Goal: Information Seeking & Learning: Learn about a topic

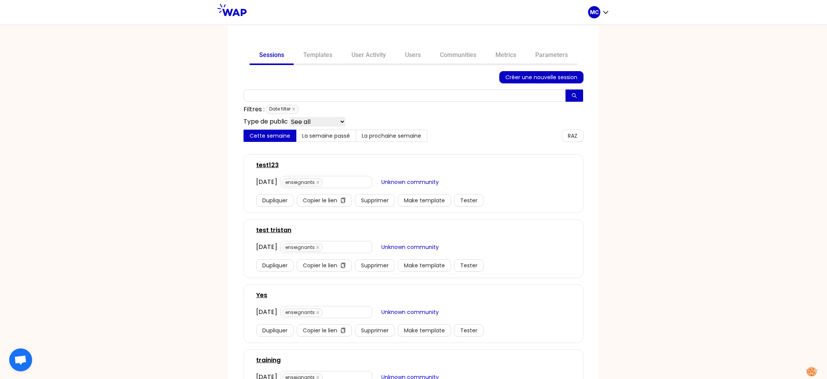
click at [432, 67] on div "Sessions Templates User Activity Users Communities Metrics Parameters Créer une…" at bounding box center [413, 227] width 371 height 405
click at [451, 57] on link "Communities" at bounding box center [458, 56] width 56 height 18
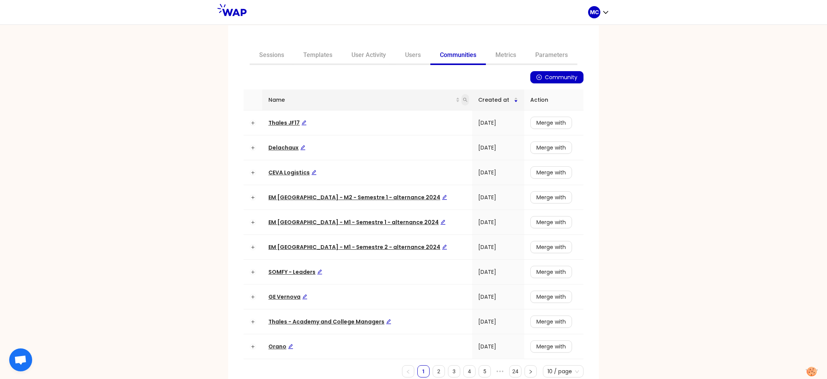
click at [463, 99] on icon "search" at bounding box center [465, 100] width 4 height 4
type input "capgemini"
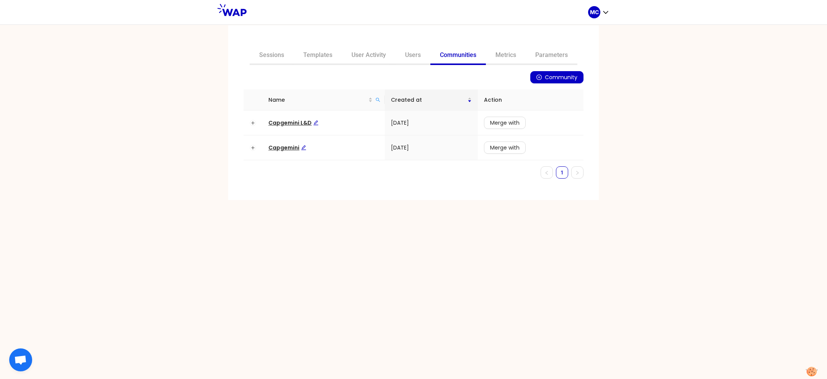
click at [193, 182] on div "Sessions Templates User Activity Users Communities Metrics Parameters Community…" at bounding box center [413, 202] width 827 height 355
click at [279, 117] on td "Capgemini L&D" at bounding box center [323, 123] width 123 height 25
click at [279, 119] on span "Capgemini L&D" at bounding box center [293, 123] width 50 height 8
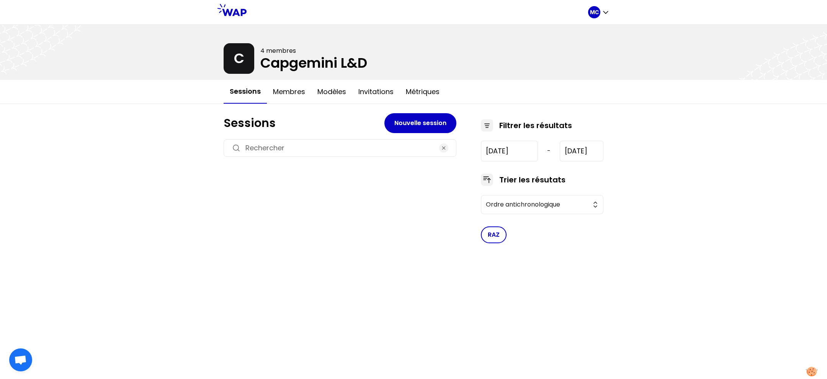
type input "2023-7-4"
type input "2023-11-6"
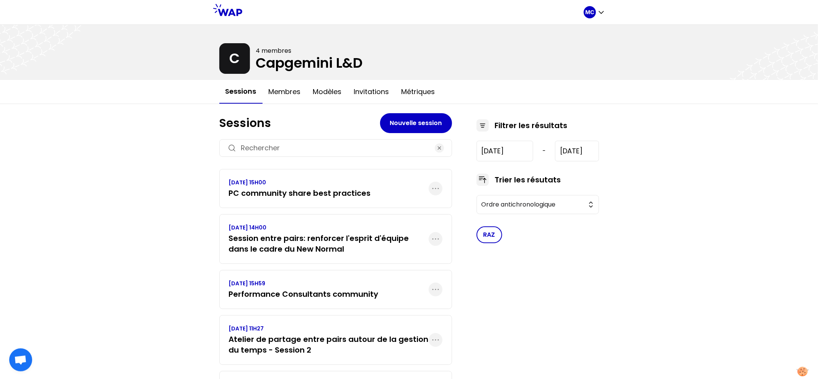
click at [185, 223] on div "MC C 4 membres Capgemini L&D Sessions Membres Modèles Invitations Métriques Ses…" at bounding box center [409, 278] width 818 height 557
click at [288, 94] on button "Membres" at bounding box center [285, 91] width 44 height 23
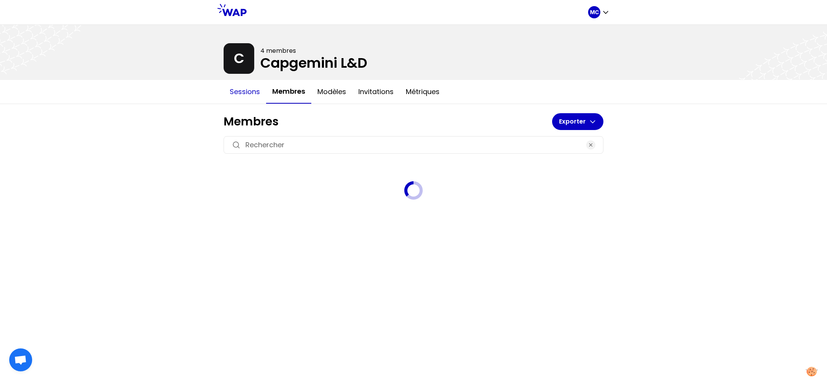
click at [238, 89] on button "Sessions" at bounding box center [245, 91] width 42 height 23
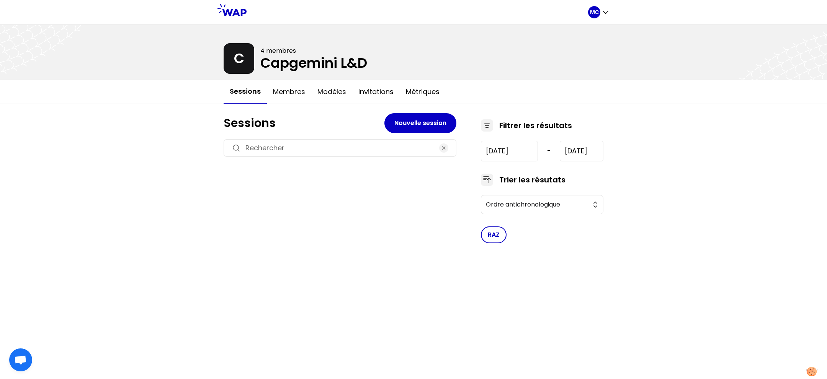
type input "2023-7-4"
type input "2023-11-6"
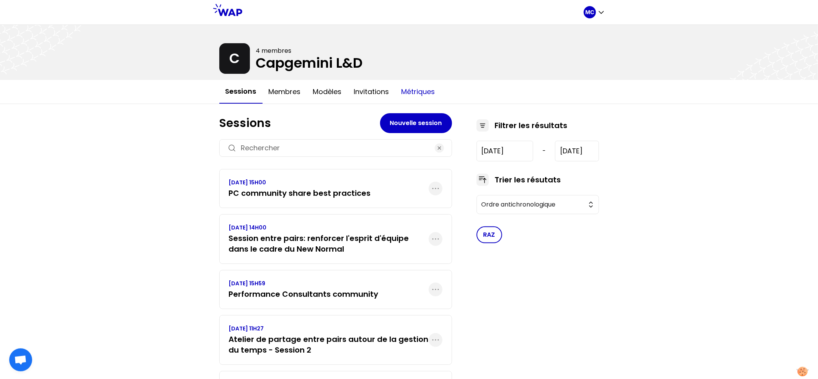
click at [420, 87] on button "Métriques" at bounding box center [418, 91] width 46 height 23
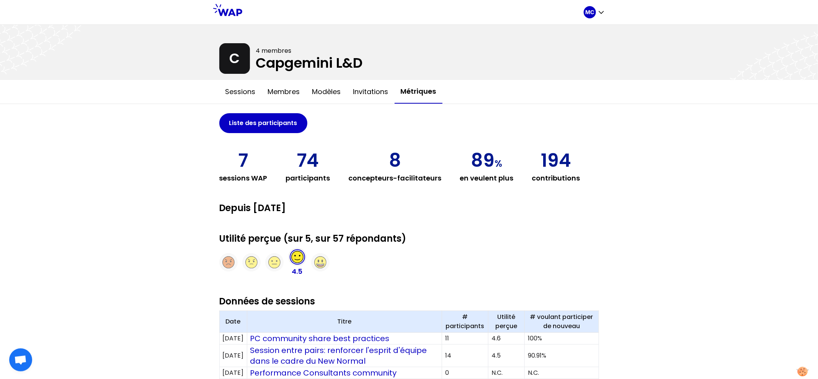
click at [178, 188] on div "MC C 4 membres Capgemini L&D Sessions Membres Modèles Invitations Métriques Lis…" at bounding box center [409, 357] width 818 height 715
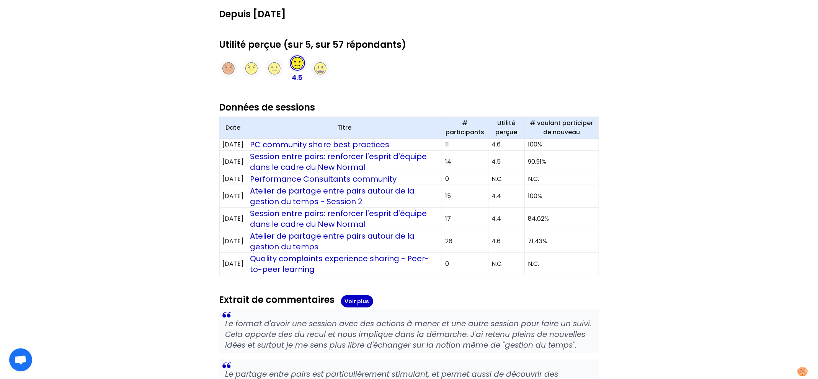
scroll to position [317, 0]
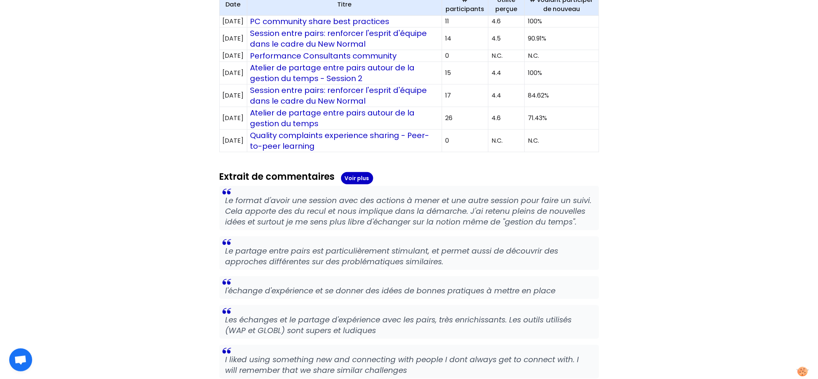
click at [178, 188] on div "MC C 4 membres Capgemini L&D Sessions Membres Modèles Invitations Métriques Lis…" at bounding box center [409, 40] width 818 height 715
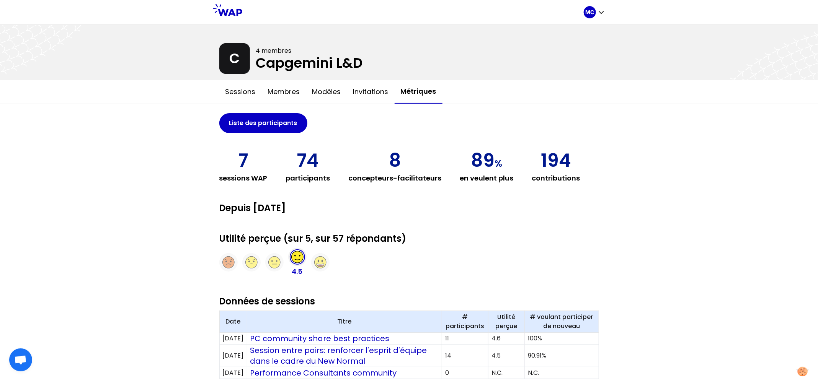
click at [178, 188] on div "MC C 4 membres Capgemini L&D Sessions Membres Modèles Invitations Métriques Lis…" at bounding box center [409, 357] width 818 height 715
click at [603, 7] on div "MC" at bounding box center [594, 12] width 21 height 12
click at [582, 40] on button "Accueil" at bounding box center [564, 46] width 82 height 14
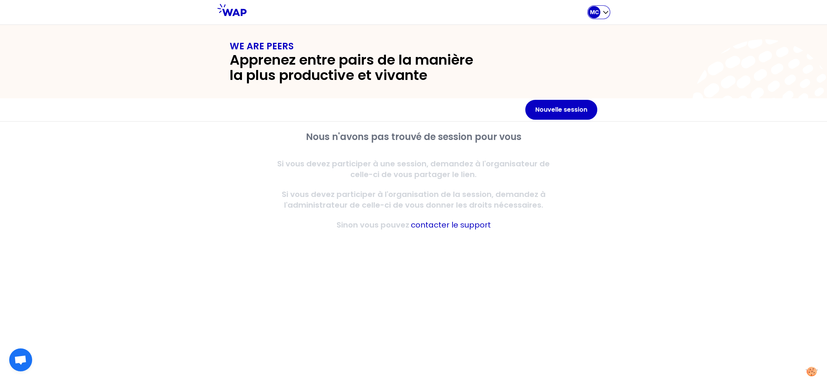
click at [603, 18] on div "MC" at bounding box center [598, 12] width 21 height 12
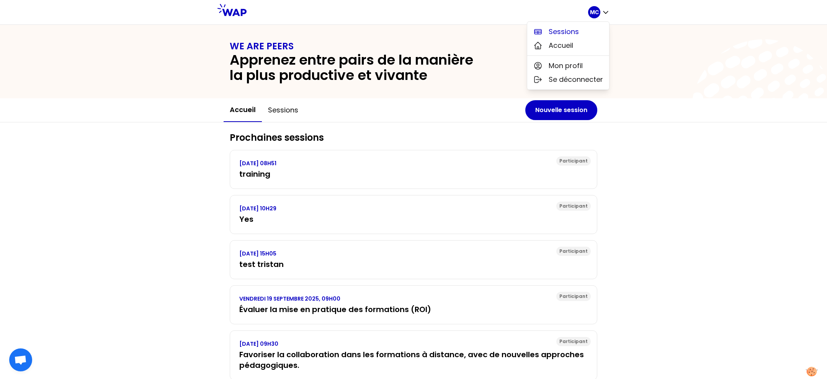
click at [593, 27] on button "Sessions" at bounding box center [568, 32] width 82 height 14
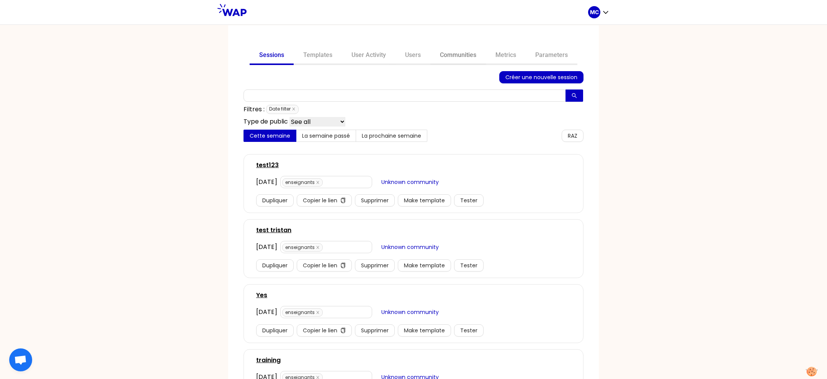
click at [458, 62] on link "Communities" at bounding box center [458, 56] width 56 height 18
click at [592, 13] on p "MC" at bounding box center [594, 12] width 9 height 8
click at [587, 23] on div "Sessions Accueil" at bounding box center [568, 39] width 82 height 34
click at [584, 27] on button "Sessions" at bounding box center [568, 32] width 82 height 14
click at [460, 60] on link "Communities" at bounding box center [458, 56] width 56 height 18
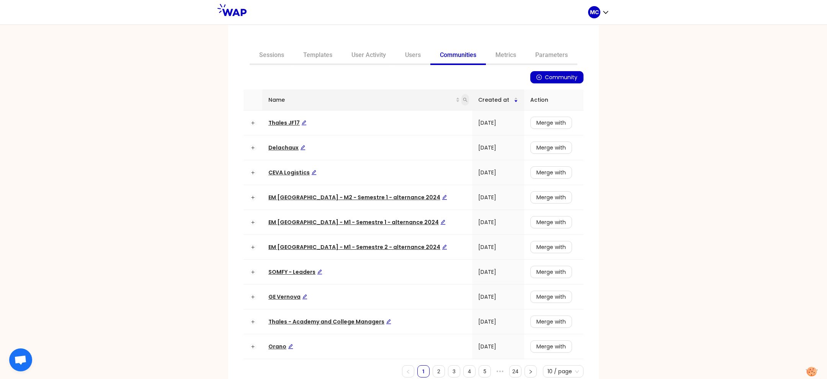
click at [461, 97] on span at bounding box center [465, 99] width 8 height 11
type input "renault"
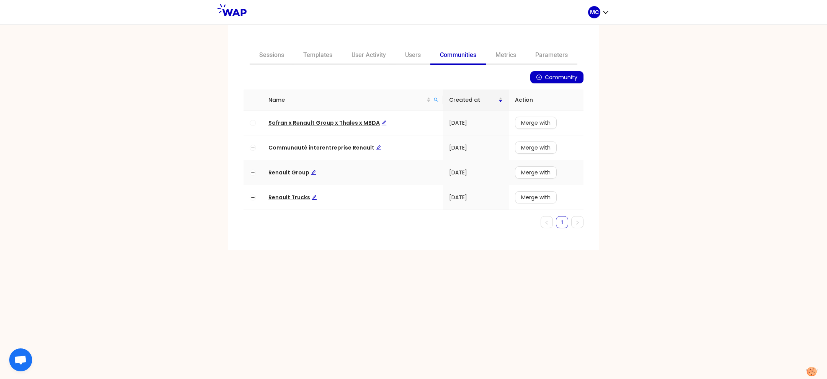
click at [288, 172] on span "Renault Group" at bounding box center [292, 173] width 48 height 8
click at [287, 196] on span "Renault Trucks" at bounding box center [292, 198] width 49 height 8
click at [340, 144] on span "Communauté interentreprise Renault" at bounding box center [324, 148] width 113 height 8
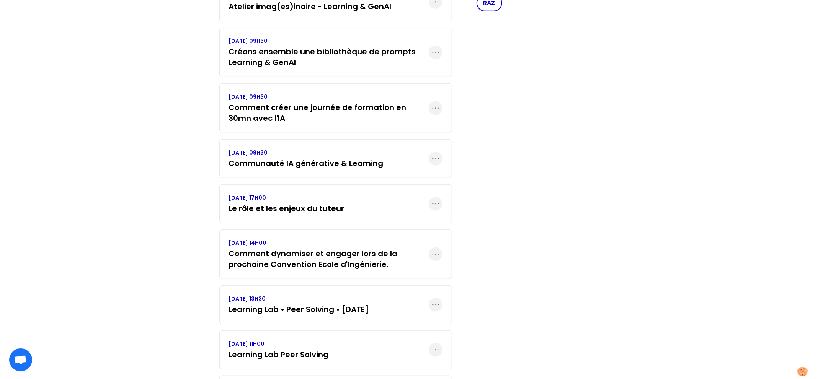
scroll to position [238, 0]
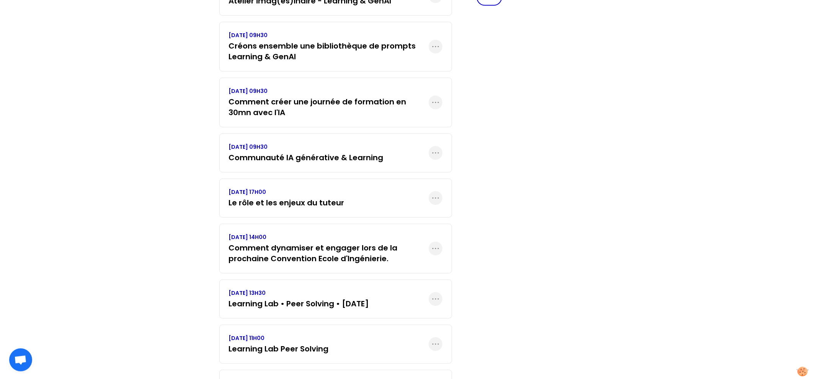
click at [504, 233] on div "Filtrer les résultats 2021-1-19 - 2024-12-11 Trier les résutats Ordre antichron…" at bounding box center [538, 227] width 123 height 691
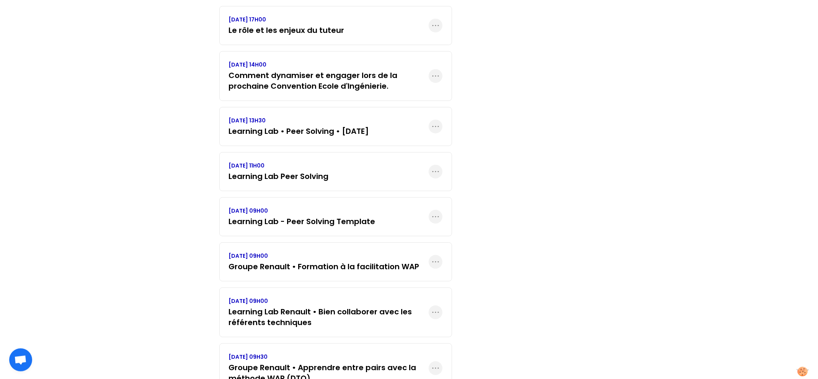
scroll to position [454, 0]
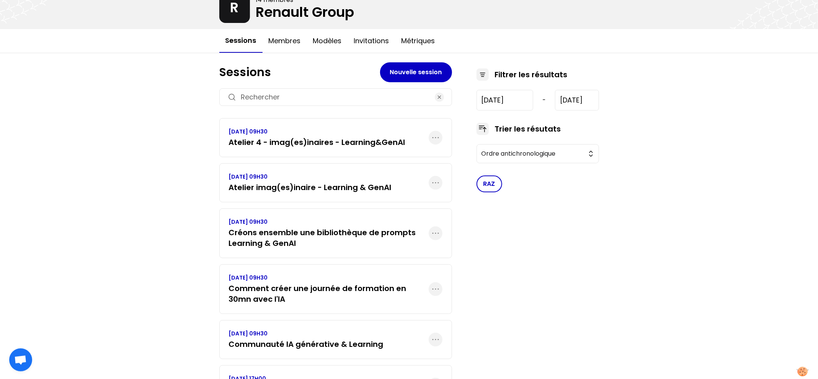
scroll to position [59, 0]
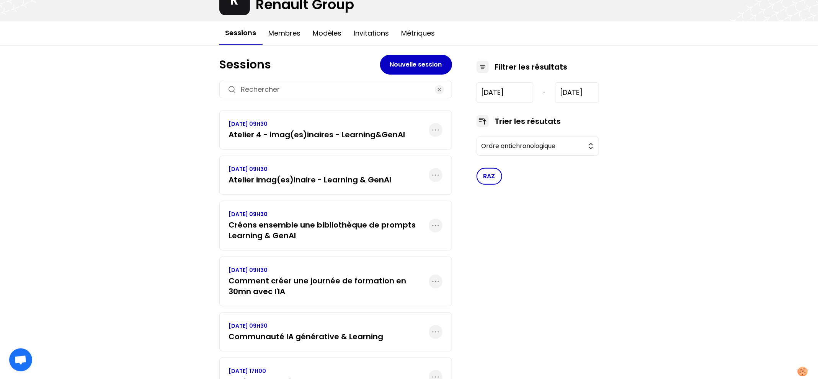
click at [172, 221] on div "MC R 14 membres Renault Group Sessions Membres Modèles Invitations Métriques Se…" at bounding box center [409, 355] width 818 height 829
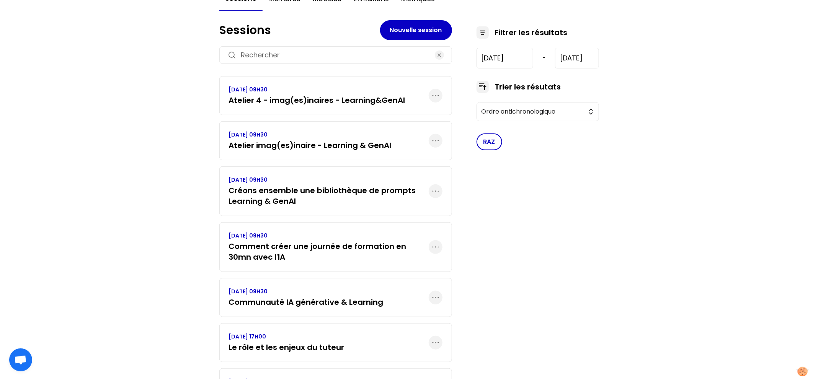
scroll to position [177, 0]
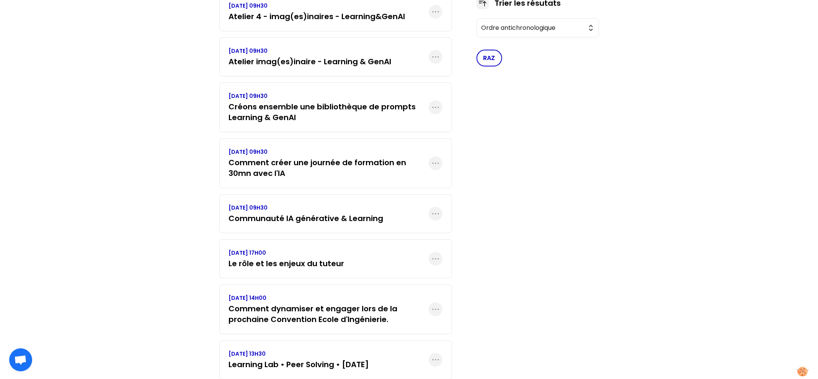
click at [174, 209] on div "MC R 14 membres Renault Group Sessions Membres Modèles Invitations Métriques Se…" at bounding box center [409, 237] width 818 height 829
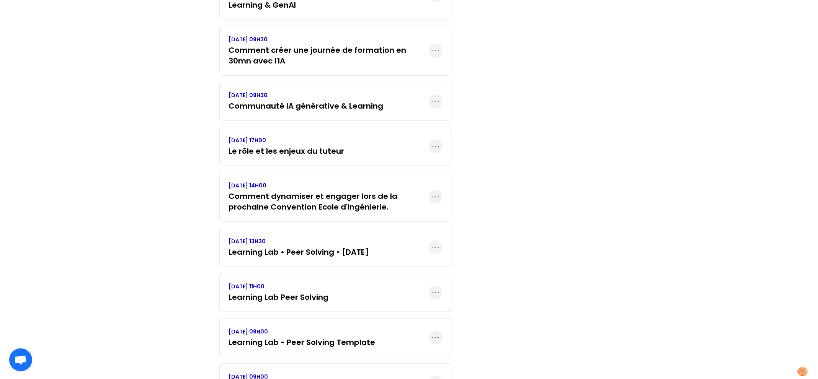
scroll to position [454, 0]
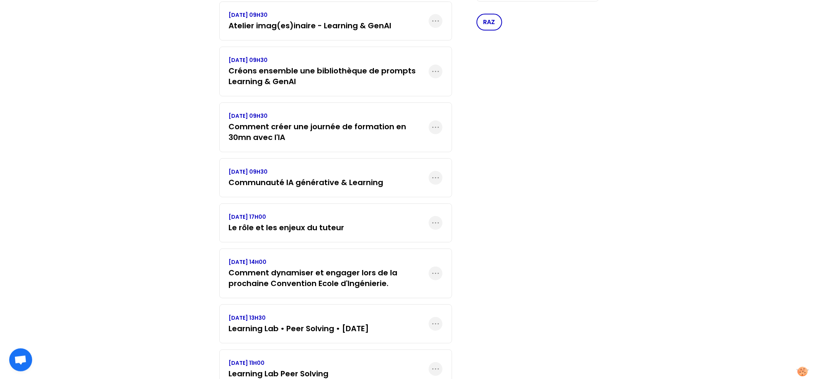
scroll to position [55, 0]
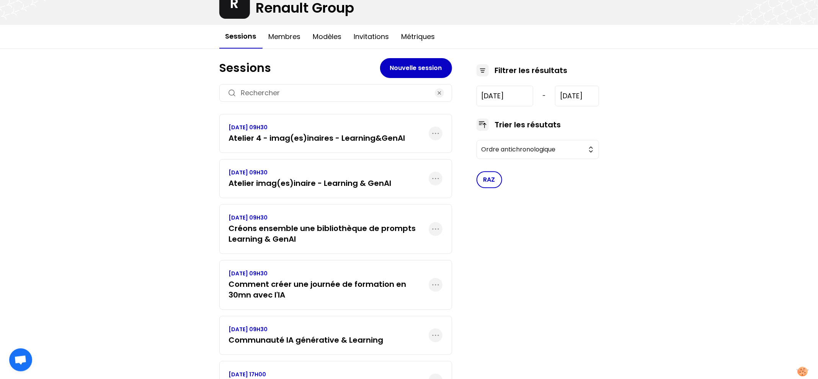
click at [166, 172] on div "MC R 14 membres Renault Group Sessions Membres Modèles Invitations Métriques Se…" at bounding box center [409, 359] width 818 height 829
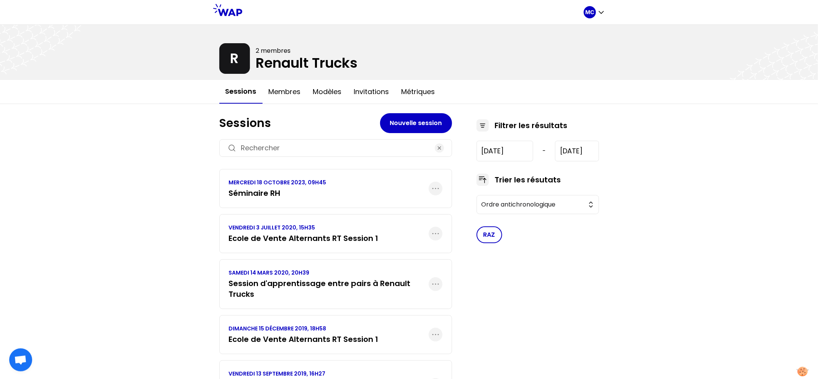
click at [146, 309] on div "MC R 2 membres Renault Trucks Sessions Membres Modèles Invitations Métriques Se…" at bounding box center [409, 352] width 818 height 704
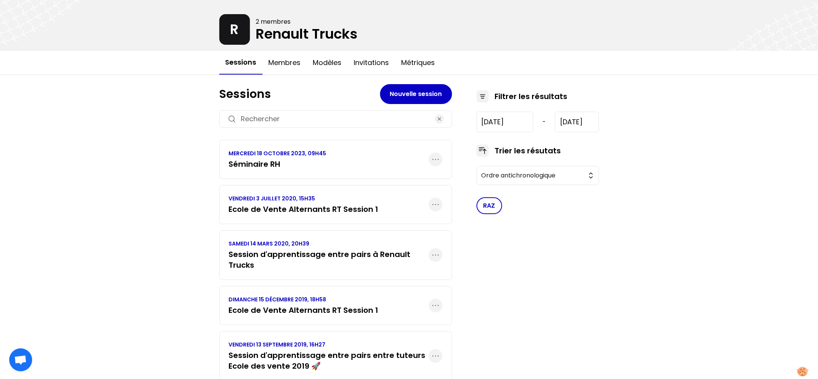
click at [181, 265] on div "MC R 2 membres Renault Trucks Sessions Membres Modèles Invitations Métriques Se…" at bounding box center [409, 323] width 818 height 704
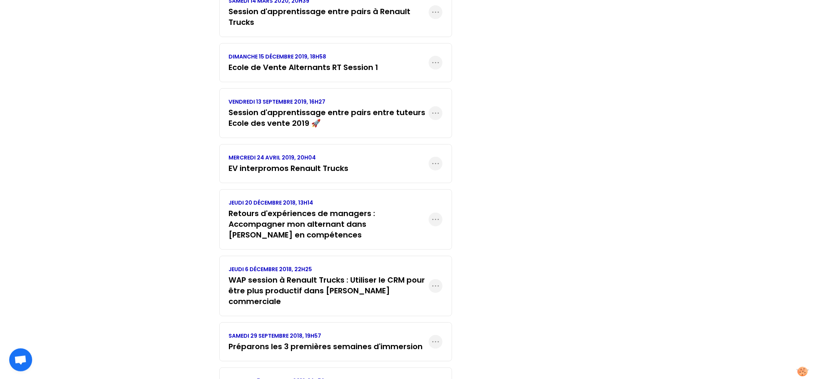
scroll to position [284, 0]
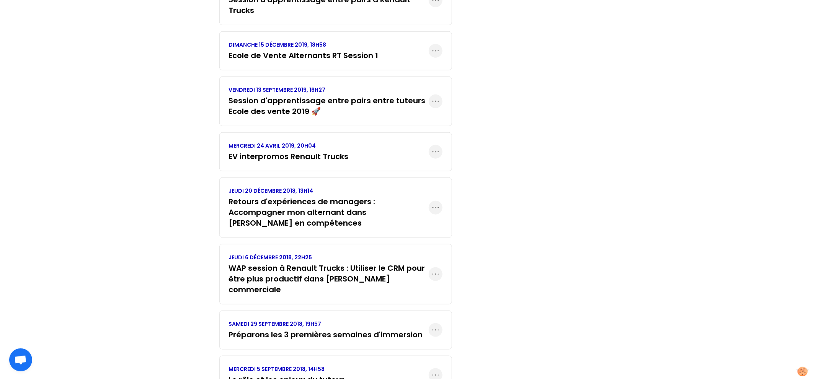
click at [190, 281] on div "MC R 2 membres Renault Trucks Sessions Membres Modèles Invitations Métriques Se…" at bounding box center [409, 68] width 818 height 704
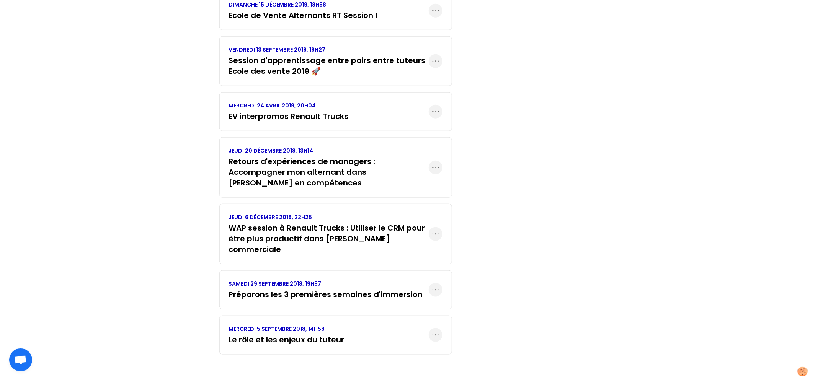
click at [169, 227] on div "MC R 2 membres Renault Trucks Sessions Membres Modèles Invitations Métriques Se…" at bounding box center [409, 28] width 818 height 704
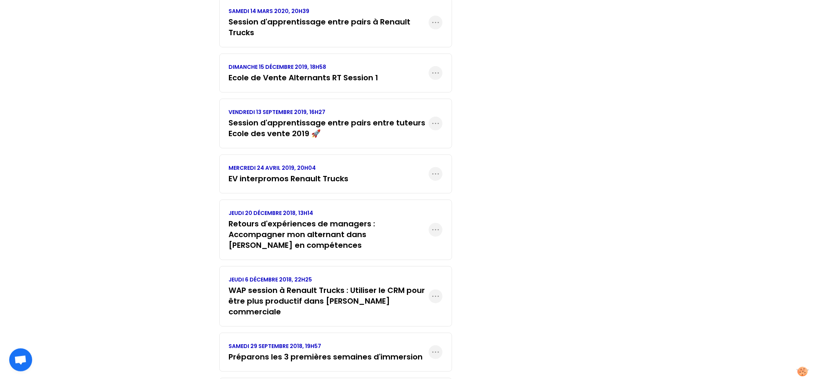
click at [178, 252] on div "MC R 2 membres Renault Trucks Sessions Membres Modèles Invitations Métriques Se…" at bounding box center [409, 90] width 818 height 704
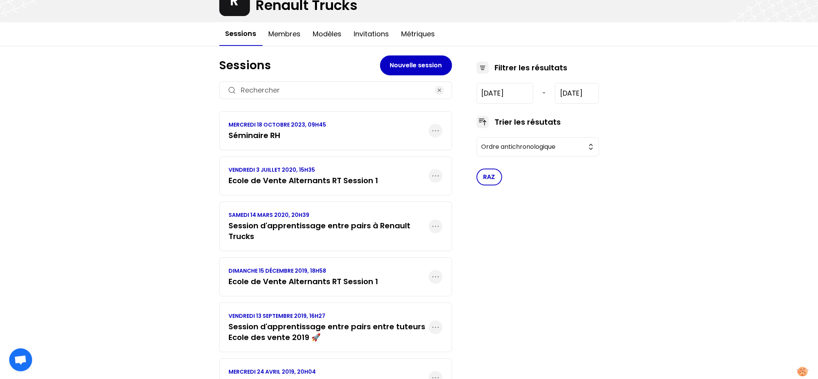
scroll to position [0, 0]
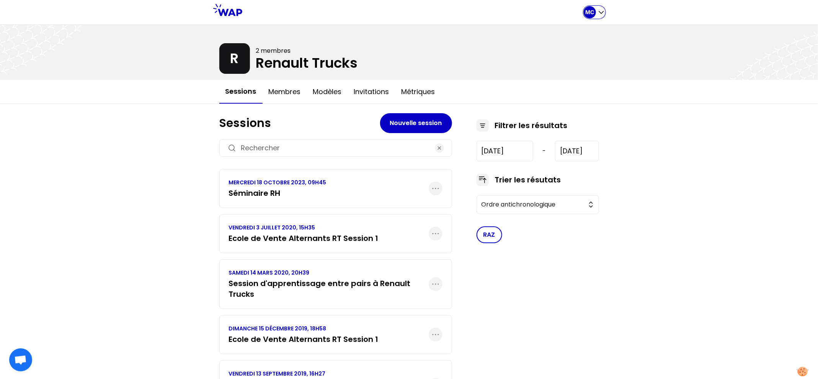
click at [592, 15] on p "MC" at bounding box center [589, 12] width 9 height 8
click at [645, 26] on div at bounding box center [409, 52] width 818 height 55
click at [134, 266] on div "MC R 2 membres Renault Trucks Sessions Membres Modèles Invitations Métriques Se…" at bounding box center [409, 352] width 818 height 704
click at [154, 242] on div "MC R 2 membres Renault Trucks Sessions Membres Modèles Invitations Métriques Se…" at bounding box center [409, 352] width 818 height 704
click at [179, 239] on div "MC R 2 membres Renault Trucks Sessions Membres Modèles Invitations Métriques Se…" at bounding box center [409, 352] width 818 height 704
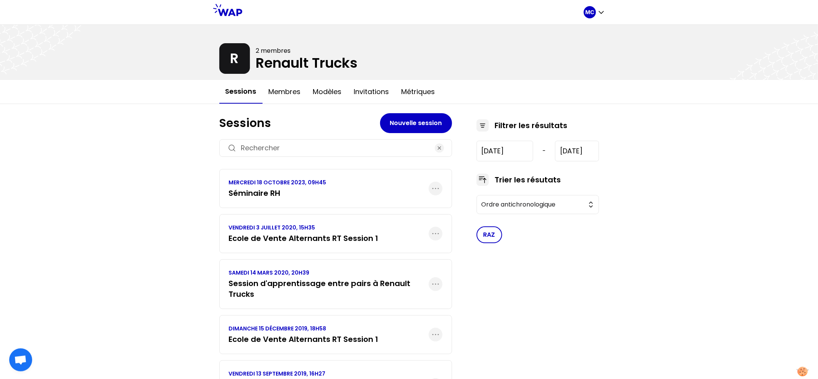
click at [651, 136] on div "MC R 2 membres Renault Trucks Sessions Membres Modèles Invitations Métriques Se…" at bounding box center [409, 352] width 818 height 704
click at [597, 7] on div "MC" at bounding box center [594, 12] width 21 height 12
click at [673, 38] on div at bounding box center [409, 52] width 818 height 55
click at [592, 16] on div "MC" at bounding box center [590, 12] width 12 height 12
click at [590, 25] on button "Sessions" at bounding box center [564, 32] width 82 height 14
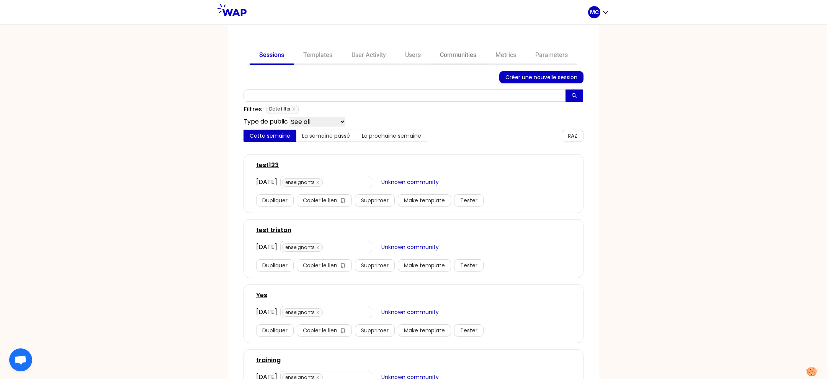
click at [443, 60] on link "Communities" at bounding box center [458, 56] width 56 height 18
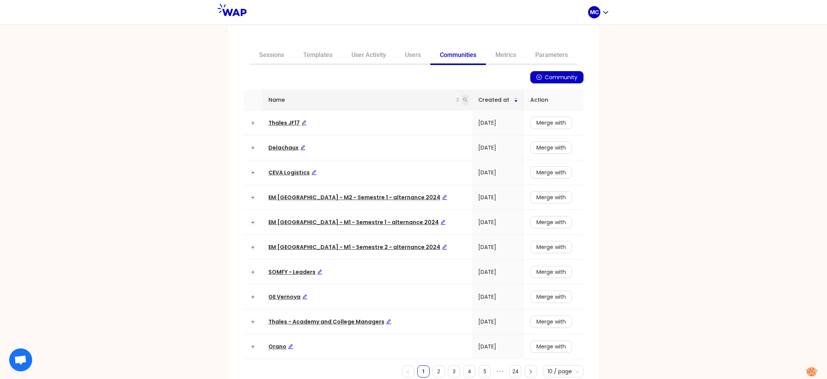
click at [463, 98] on icon "search" at bounding box center [465, 100] width 5 height 5
type input "delachaux"
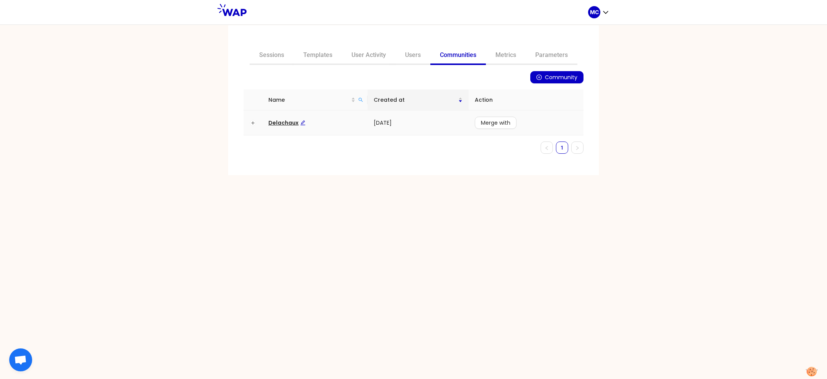
click at [281, 127] on td "Delachaux" at bounding box center [314, 123] width 105 height 25
click at [279, 124] on span "Delachaux" at bounding box center [286, 123] width 37 height 8
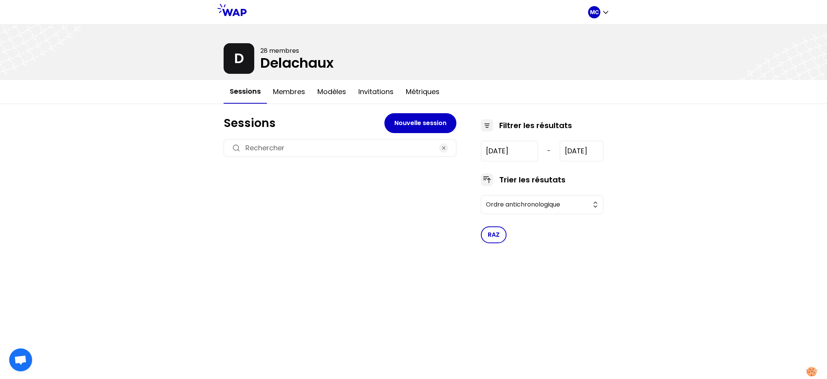
type input "2025-7-8"
click at [181, 179] on div "MC D 28 membres Delachaux Sessions Membres Modèles Invitations Métriques Sessio…" at bounding box center [413, 189] width 827 height 379
click at [297, 188] on h3 "Identify and value all the ways we learn at work" at bounding box center [327, 193] width 188 height 11
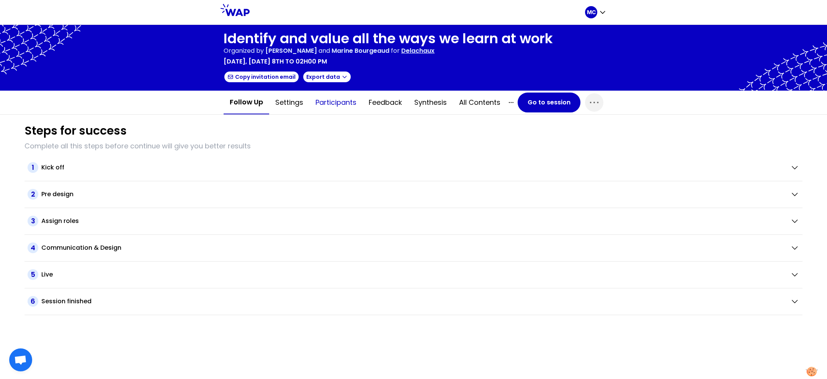
click at [347, 105] on button "Participants" at bounding box center [335, 102] width 53 height 23
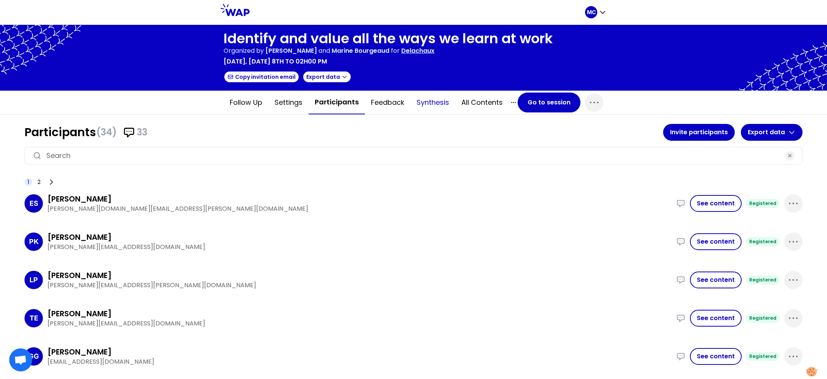
click at [421, 105] on button "Synthesis" at bounding box center [432, 102] width 45 height 23
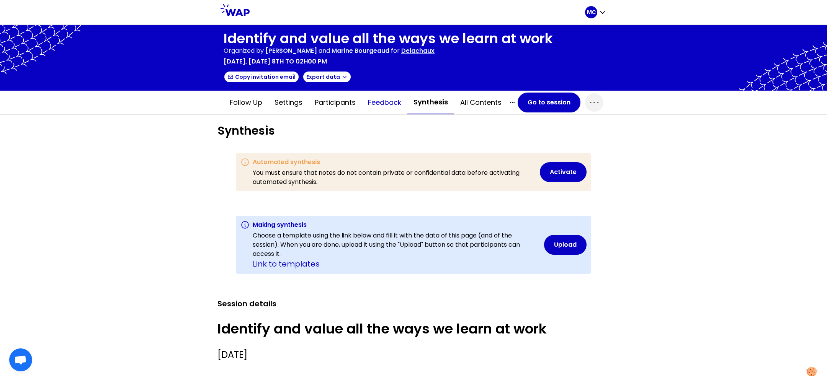
scroll to position [3682, 3444]
click at [365, 105] on button "Feedback" at bounding box center [385, 102] width 46 height 23
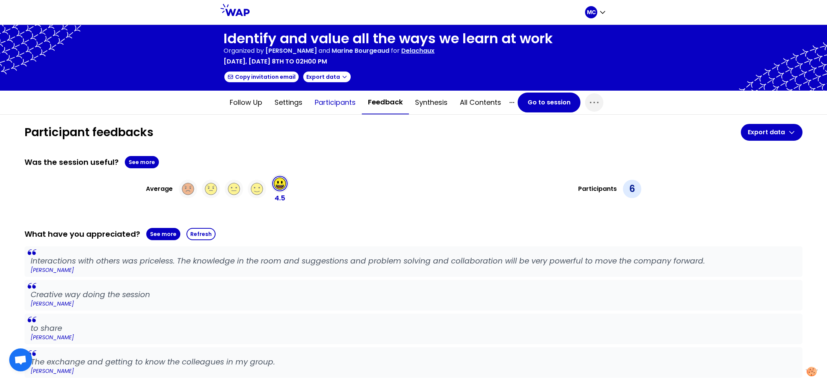
click at [345, 106] on button "Participants" at bounding box center [335, 102] width 53 height 23
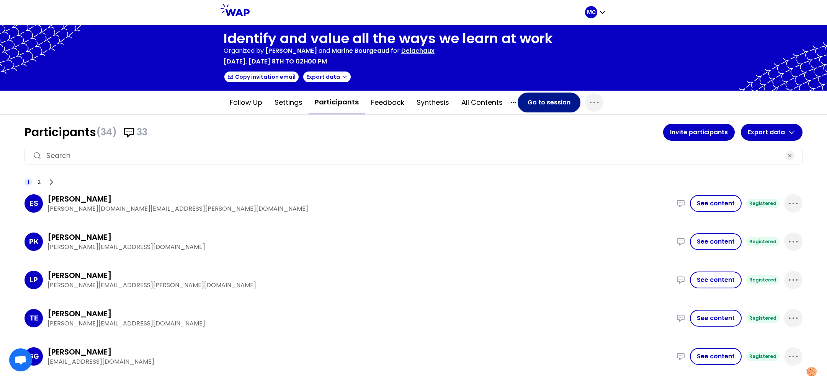
click at [528, 109] on button "Go to session" at bounding box center [549, 103] width 63 height 20
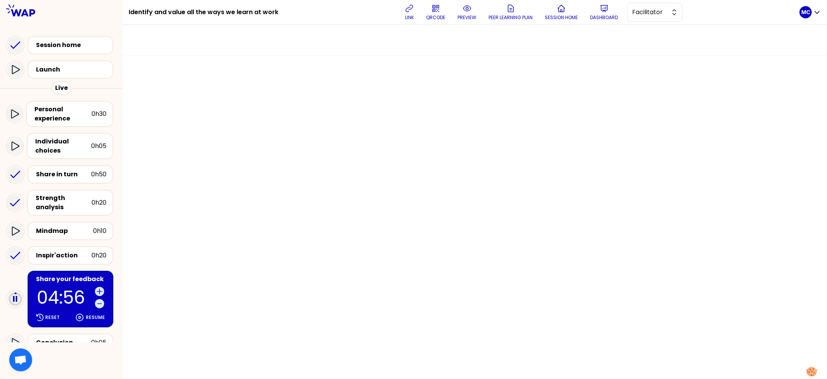
click at [454, 20] on div "link QRCODE preview Peer learning plan Session home Dashboard Facilitator" at bounding box center [541, 12] width 515 height 23
click at [465, 18] on p "preview" at bounding box center [467, 18] width 19 height 6
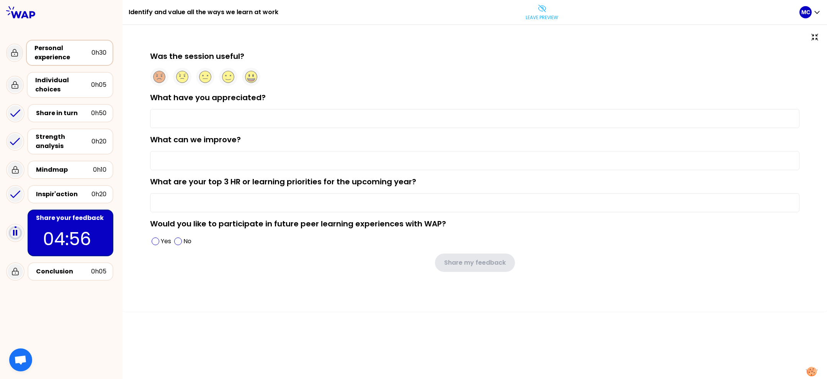
click at [56, 62] on div "Personal experience 0h30" at bounding box center [69, 53] width 87 height 26
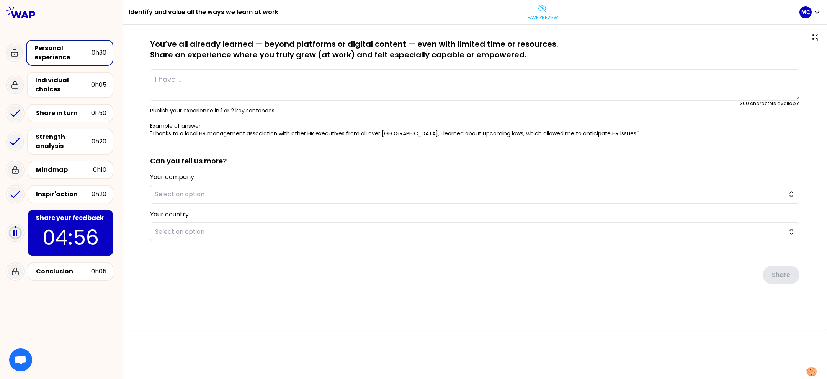
type textarea "During a challenging project, our launch failed due to limited resources and ti…"
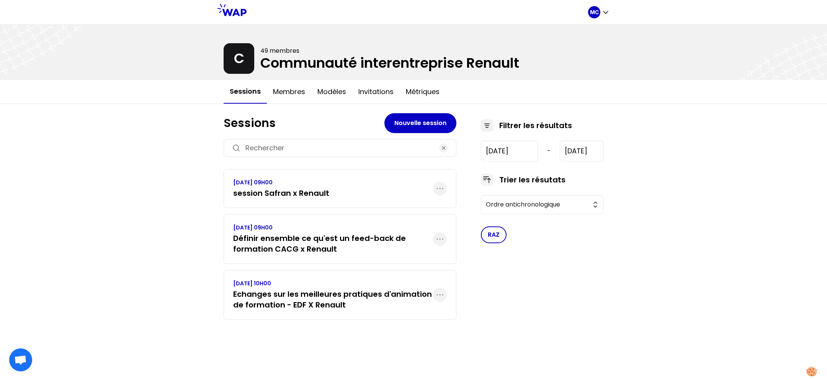
click at [147, 204] on div "MC C 49 membres Communauté interentreprise Renault Sessions Membres Modèles Inv…" at bounding box center [413, 189] width 827 height 379
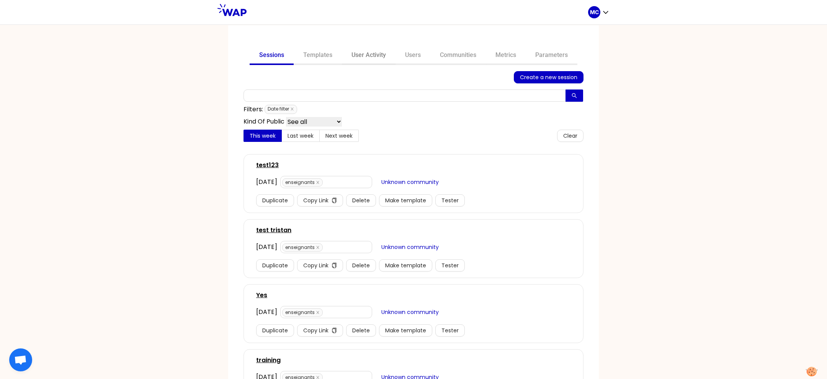
click at [380, 57] on link "User Activity" at bounding box center [369, 56] width 54 height 18
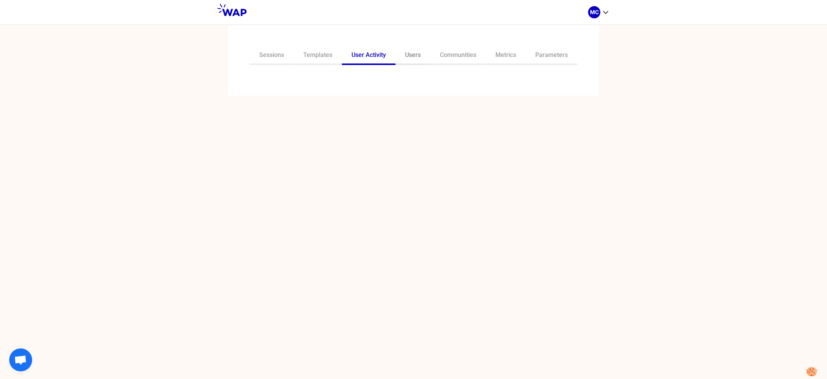
click at [413, 57] on link "Users" at bounding box center [412, 56] width 35 height 18
click at [374, 64] on div "Sessions Templates User Activity Users Communities Metrics Parameters Loading..." at bounding box center [413, 62] width 371 height 74
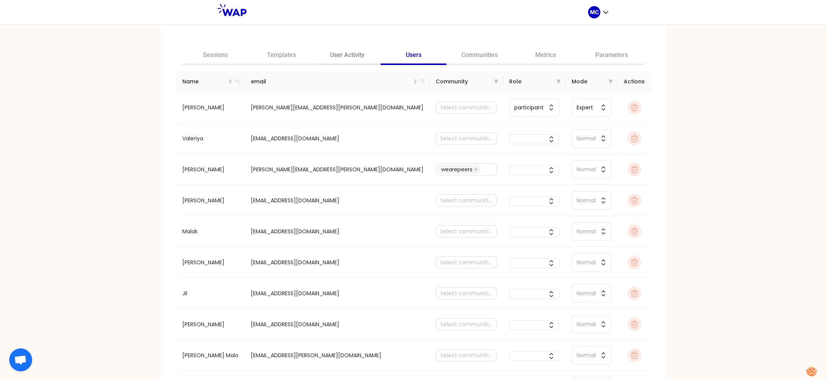
drag, startPoint x: 376, startPoint y: 45, endPoint x: 363, endPoint y: 50, distance: 13.6
click at [376, 45] on div "Sessions Templates User Activity Users Communities Metrics Parameters Name emai…" at bounding box center [413, 233] width 505 height 417
click at [356, 52] on link "User Activity" at bounding box center [347, 56] width 66 height 18
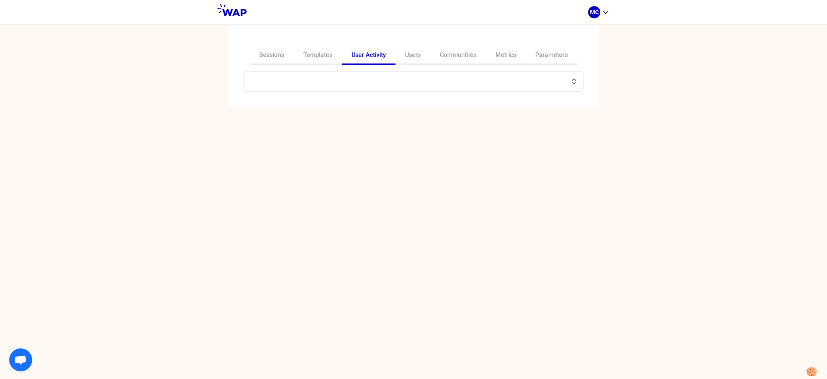
click at [374, 78] on input "text" at bounding box center [408, 81] width 321 height 11
paste input "bertrand.cauwet@capgemini.com"
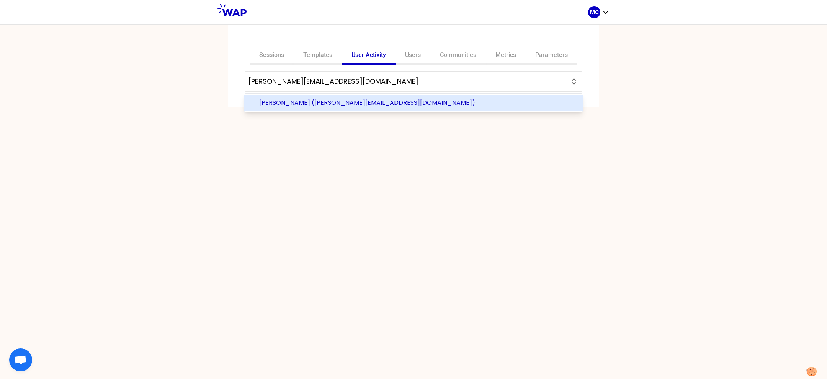
click at [328, 100] on span "Bertrand CAUWET (bertrand.cauwet@capgemini.com)" at bounding box center [418, 102] width 318 height 9
type input "Bertrand CAUWET (bertrand.cauwet@capgemini.com)"
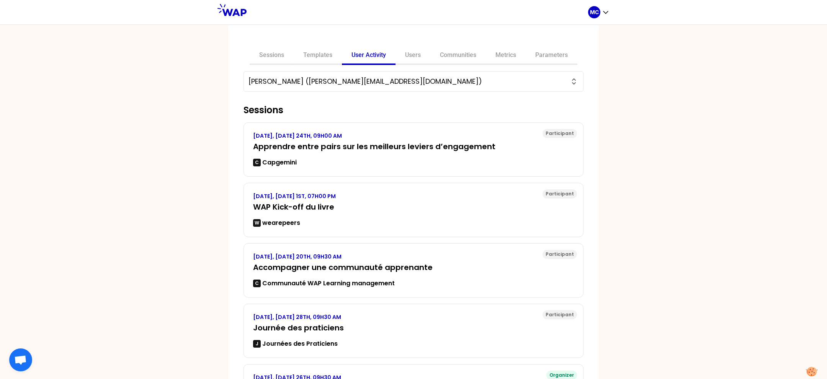
click at [675, 136] on div "Sessions Templates User Activity Users Communities Metrics Parameters Bertrand …" at bounding box center [413, 202] width 827 height 355
click at [481, 59] on div "Sessions Templates User Activity Users Communities Metrics Parameters" at bounding box center [414, 56] width 328 height 18
click at [459, 58] on link "Communities" at bounding box center [458, 56] width 56 height 18
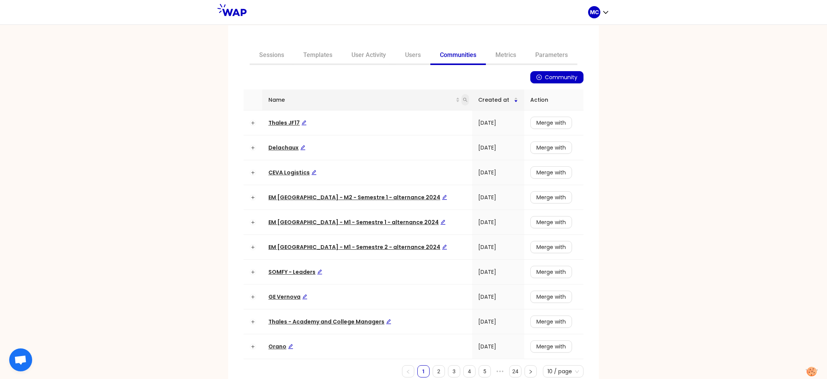
click at [463, 100] on icon "search" at bounding box center [465, 100] width 5 height 5
type input "capgemin"
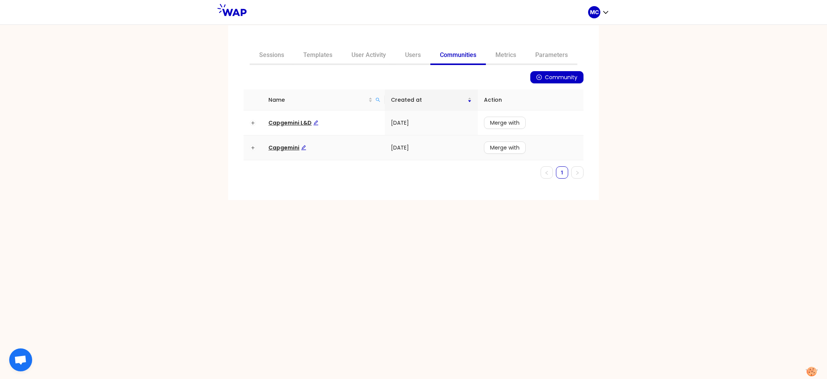
click at [277, 145] on span "Capgemini" at bounding box center [287, 148] width 38 height 8
click at [283, 116] on td "Capgemini L&D" at bounding box center [323, 123] width 123 height 25
click at [283, 127] on td "Capgemini L&D" at bounding box center [323, 123] width 123 height 25
click at [284, 121] on span "Capgemini L&D" at bounding box center [293, 123] width 50 height 8
click at [296, 119] on span "Capgemini L&D" at bounding box center [293, 123] width 50 height 8
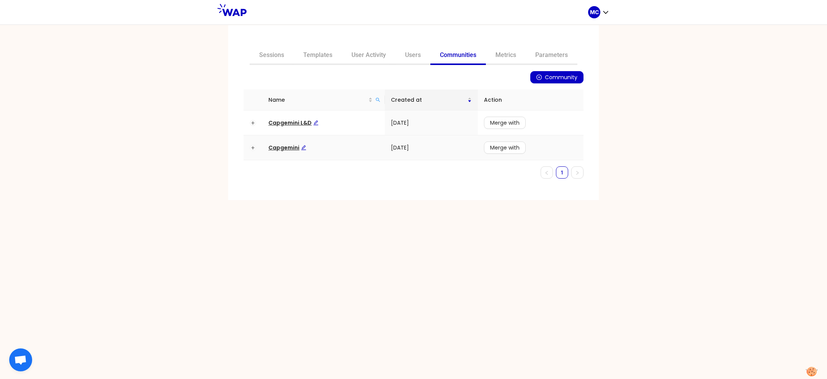
click at [283, 150] on span "Capgemini" at bounding box center [287, 148] width 38 height 8
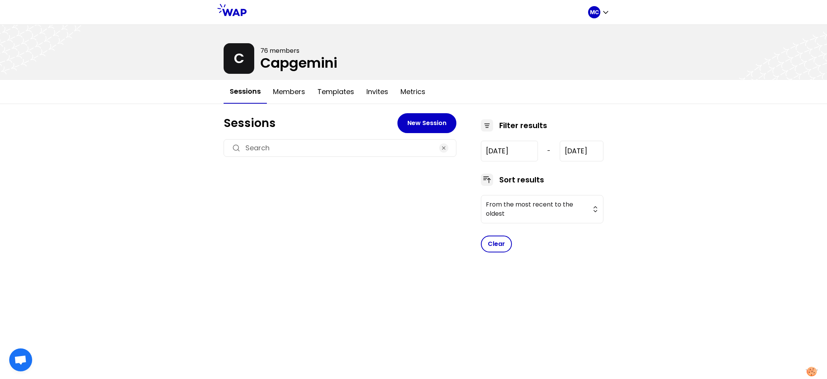
type input "2022-6-24"
type input "2024-7-5"
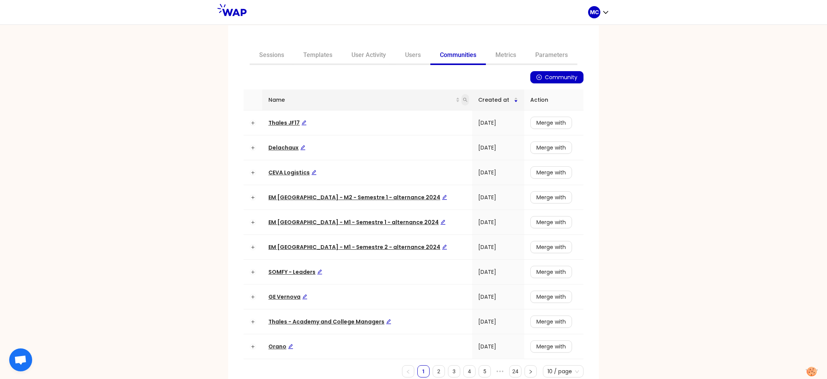
click at [463, 99] on icon "search" at bounding box center [465, 100] width 5 height 5
type input "capgemini"
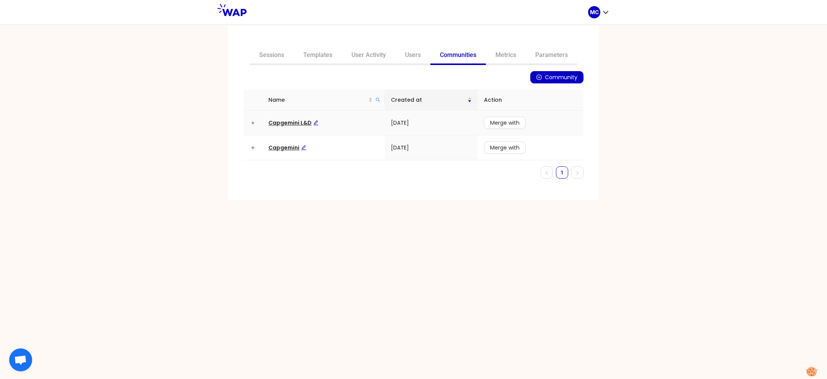
click at [282, 125] on span "Capgemini L&D" at bounding box center [293, 123] width 50 height 8
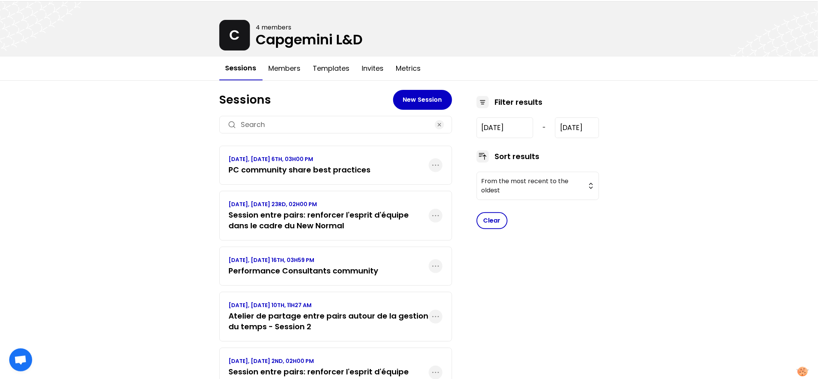
click at [170, 216] on div "MC C 4 members Capgemini L&D Sessions Members Templates Invites Metrics Session…" at bounding box center [409, 255] width 818 height 557
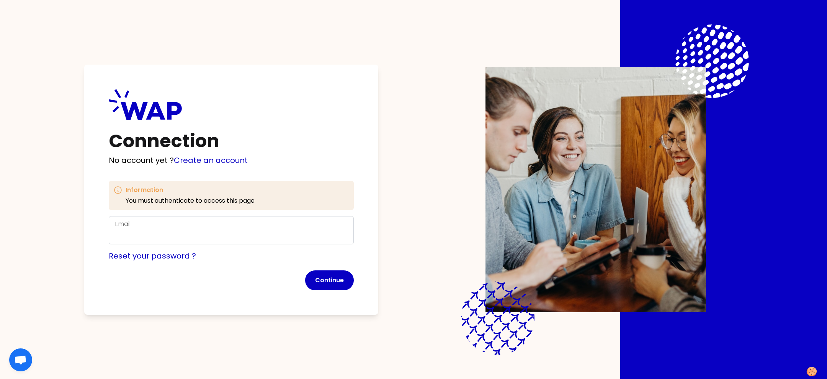
click at [289, 224] on div "Email" at bounding box center [231, 230] width 232 height 21
click at [288, 229] on input "Email" at bounding box center [231, 235] width 232 height 12
type input "marine@wearepeers.com"
click at [342, 286] on button "Continue" at bounding box center [329, 281] width 49 height 20
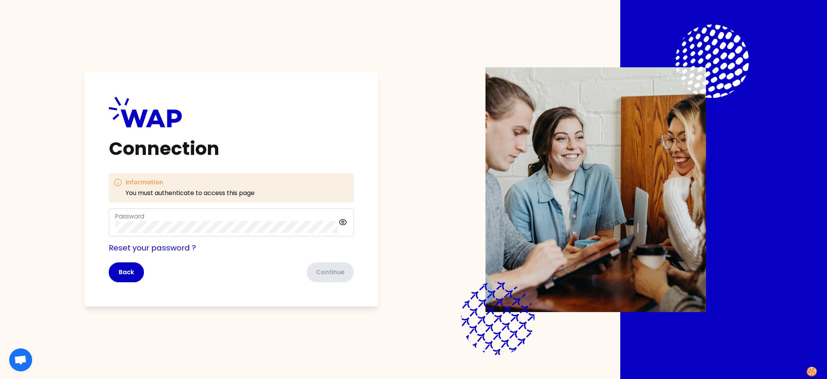
click at [264, 219] on div "Password" at bounding box center [226, 222] width 223 height 21
click at [356, 278] on div "Connection Information You must authenticate to access this page Password Reset…" at bounding box center [231, 189] width 294 height 235
click at [348, 278] on button "Continue" at bounding box center [329, 273] width 49 height 20
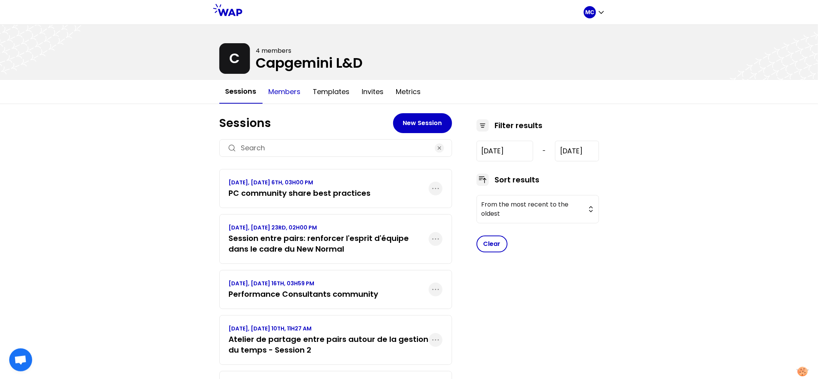
click at [283, 94] on button "Members" at bounding box center [285, 91] width 44 height 23
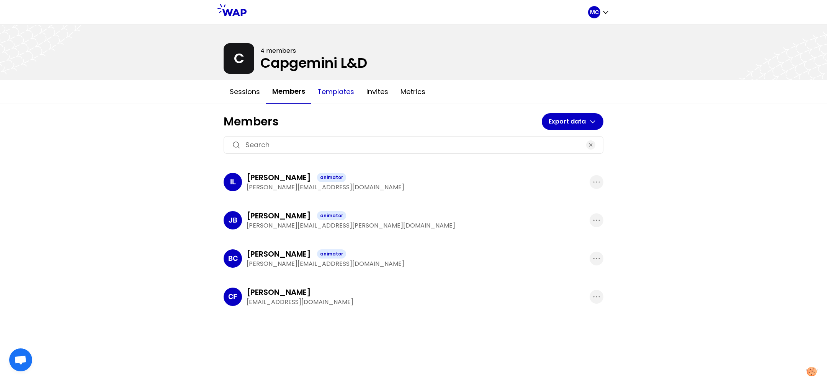
click at [353, 93] on button "Templates" at bounding box center [335, 91] width 49 height 23
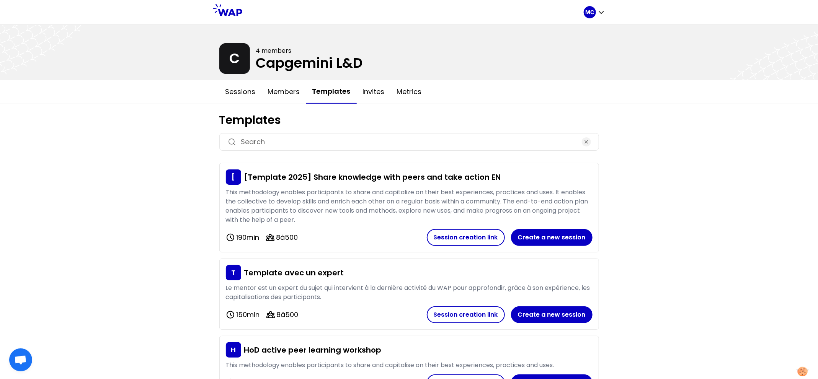
click at [192, 101] on div "Sessions Members Templates Invites Metrics" at bounding box center [409, 92] width 818 height 24
click at [237, 97] on button "Sessions" at bounding box center [240, 91] width 42 height 23
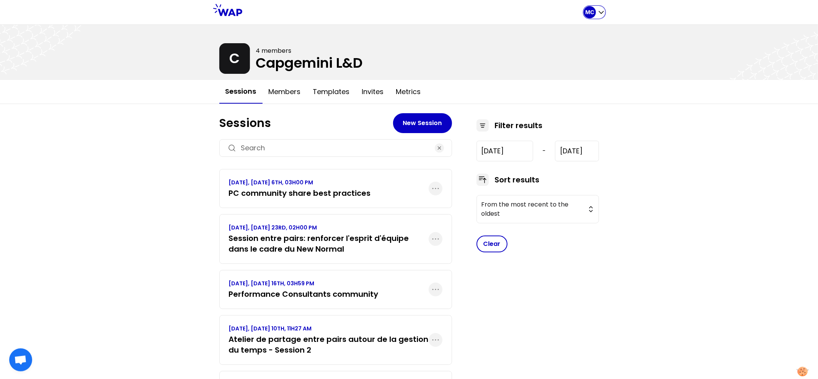
click at [597, 16] on div "MC" at bounding box center [594, 12] width 21 height 12
click at [592, 25] on button "All sessions" at bounding box center [571, 32] width 68 height 14
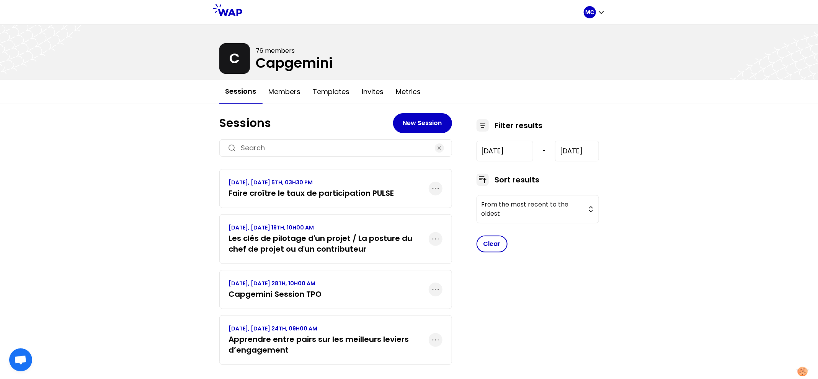
click at [167, 275] on div "MC C 76 members Capgemini Sessions Members Templates Invites Metrics Sessions N…" at bounding box center [409, 195] width 818 height 390
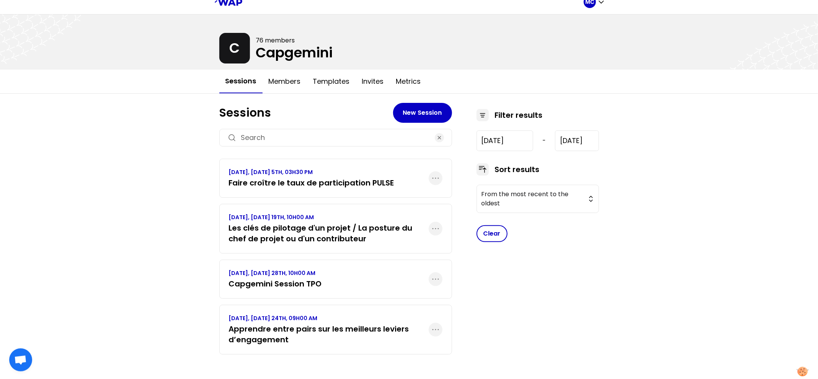
click at [276, 338] on h3 "Apprendre entre pairs sur les meilleurs leviers d’engagement" at bounding box center [329, 334] width 200 height 21
click at [309, 274] on p "OCTOBER 2022, FRIDAY 28TH, 10H00 AM" at bounding box center [275, 274] width 93 height 8
click at [334, 227] on h3 "Les clés de pilotage d'un projet / La posture du chef de projet ou d'un contrib…" at bounding box center [329, 233] width 200 height 21
click at [350, 178] on h3 "Faire croître le taux de participation PULSE" at bounding box center [311, 183] width 165 height 11
click at [276, 78] on button "Members" at bounding box center [285, 81] width 44 height 23
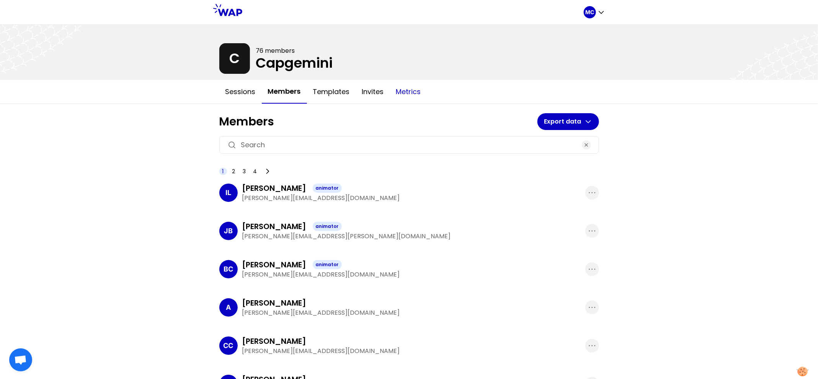
click at [397, 87] on button "Metrics" at bounding box center [408, 91] width 37 height 23
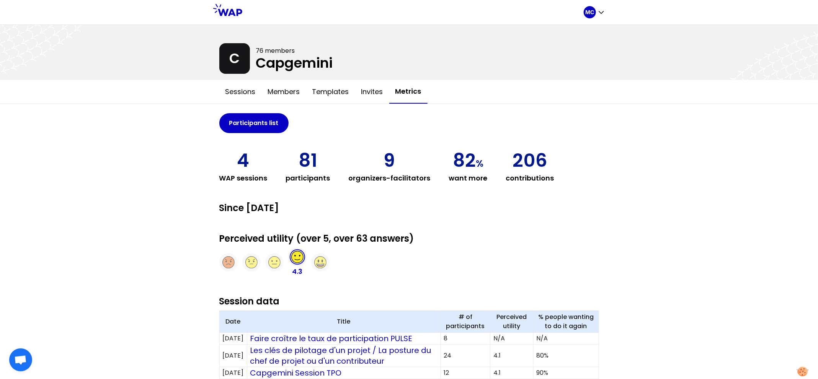
scroll to position [13, 0]
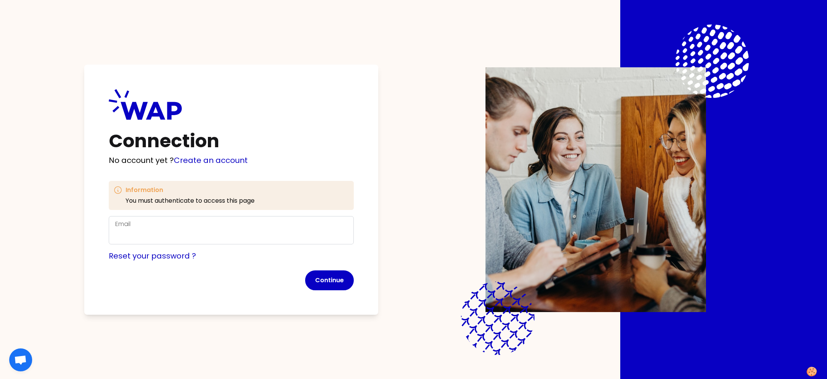
click at [144, 227] on div "Email" at bounding box center [231, 230] width 232 height 21
click at [172, 227] on div "Email" at bounding box center [231, 230] width 232 height 21
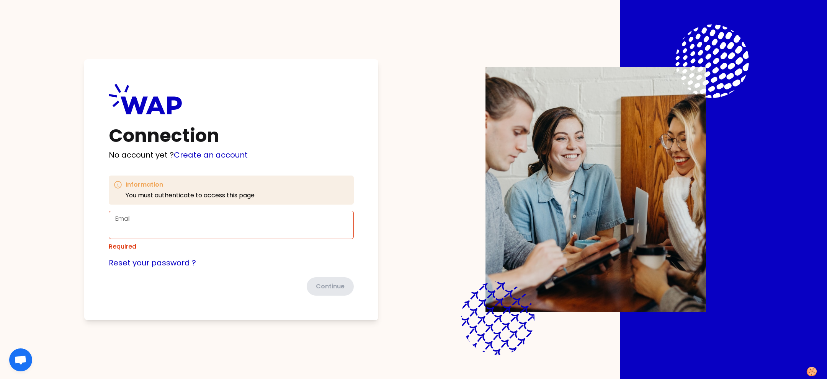
click at [187, 222] on div "Email" at bounding box center [231, 224] width 232 height 21
click at [238, 129] on h1 "Connection" at bounding box center [231, 136] width 245 height 18
click at [221, 238] on div "Email" at bounding box center [231, 225] width 245 height 28
click at [227, 234] on input "Email" at bounding box center [231, 230] width 232 height 12
type input "marine@wearepeers.com"
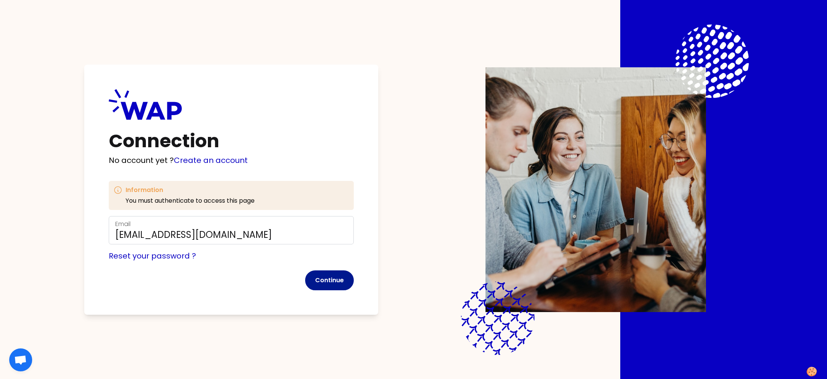
click at [343, 278] on button "Continue" at bounding box center [329, 281] width 49 height 20
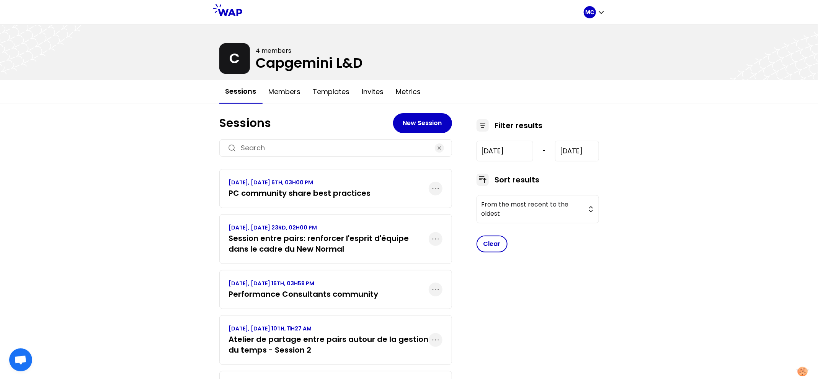
click at [191, 220] on div "MC C 4 members Capgemini L&D Sessions Members Templates Invites Metrics Session…" at bounding box center [409, 278] width 818 height 557
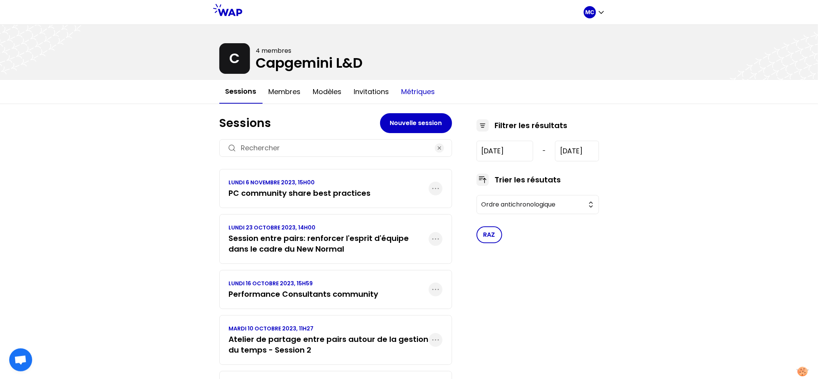
click at [405, 90] on button "Métriques" at bounding box center [418, 91] width 46 height 23
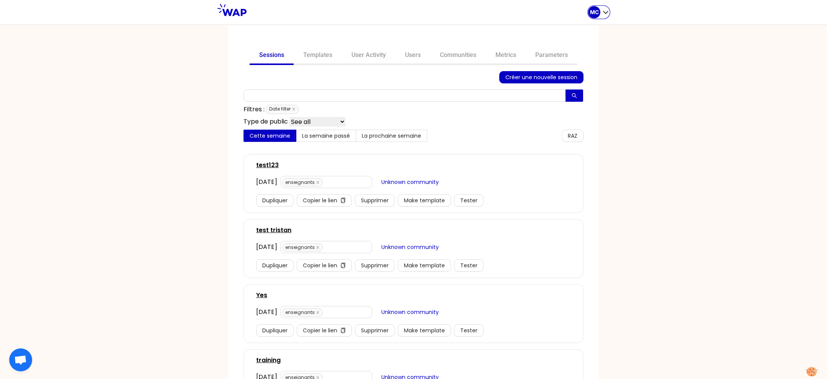
click at [609, 11] on icon "button" at bounding box center [606, 12] width 8 height 8
click at [547, 69] on button "Mon profil" at bounding box center [568, 66] width 82 height 14
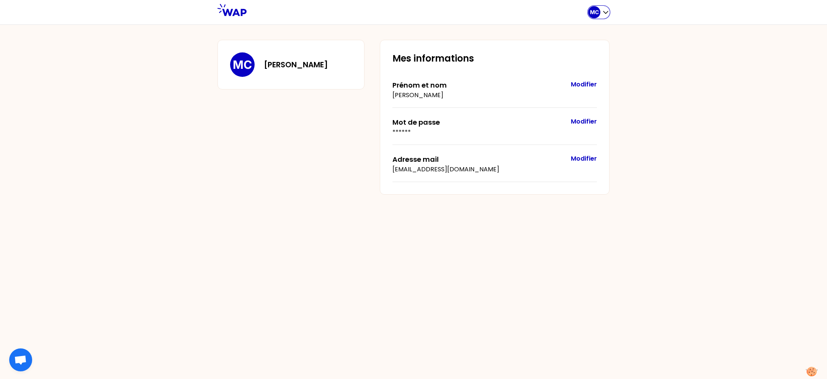
click at [601, 14] on div "MC" at bounding box center [598, 12] width 21 height 12
click at [574, 79] on span "Se déconnecter" at bounding box center [576, 79] width 54 height 11
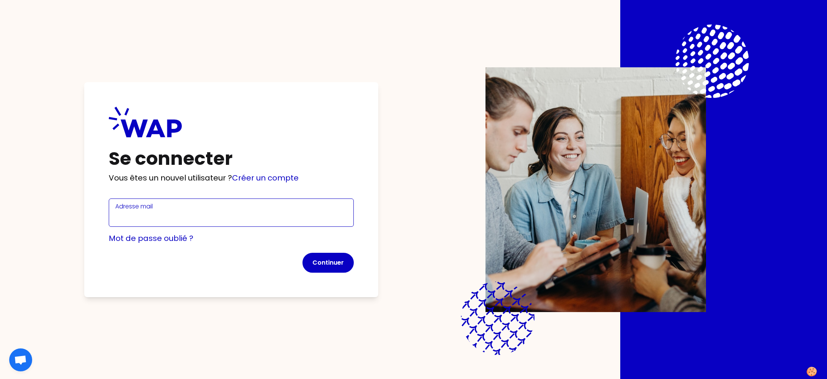
click at [260, 215] on input "Adresse mail" at bounding box center [231, 217] width 232 height 12
click at [384, 155] on div "Se connecter Vous êtes un nouvel utilisateur ? Créer un compte Adresse mail Mot…" at bounding box center [413, 189] width 729 height 379
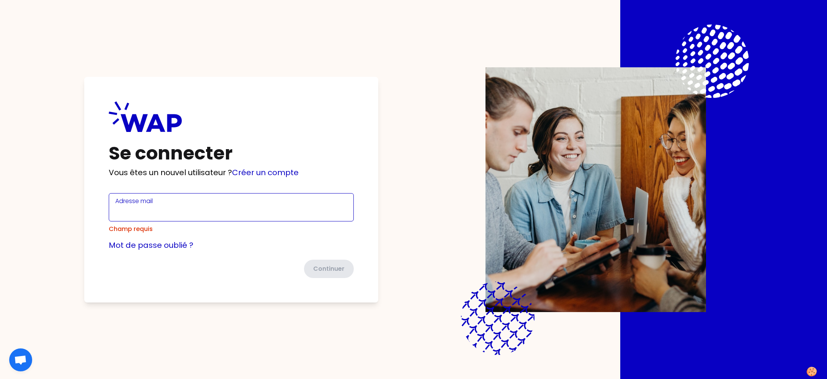
click at [216, 208] on input "Adresse mail" at bounding box center [231, 212] width 232 height 12
type input "marine@wearepeers.com"
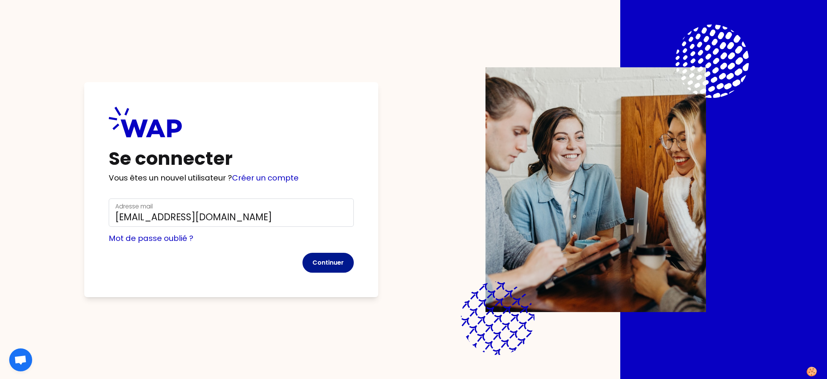
click at [328, 270] on button "Continuer" at bounding box center [327, 263] width 51 height 20
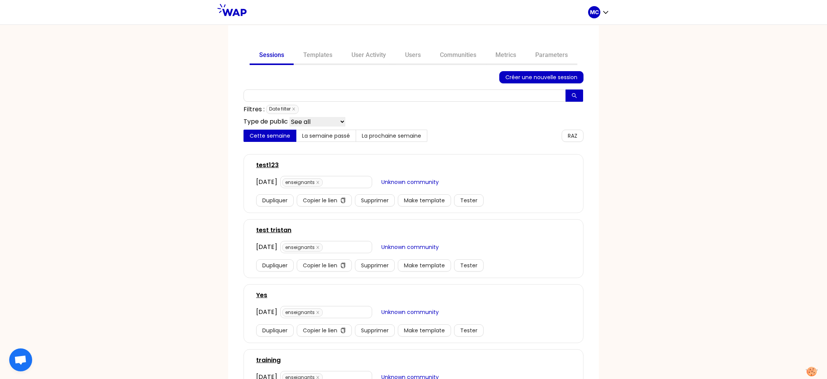
click at [602, 3] on div "MC" at bounding box center [598, 12] width 21 height 25
click at [600, 9] on div "MC" at bounding box center [598, 12] width 21 height 12
click at [592, 74] on button "Se déconnecter" at bounding box center [568, 80] width 82 height 14
